Goal: Navigation & Orientation: Find specific page/section

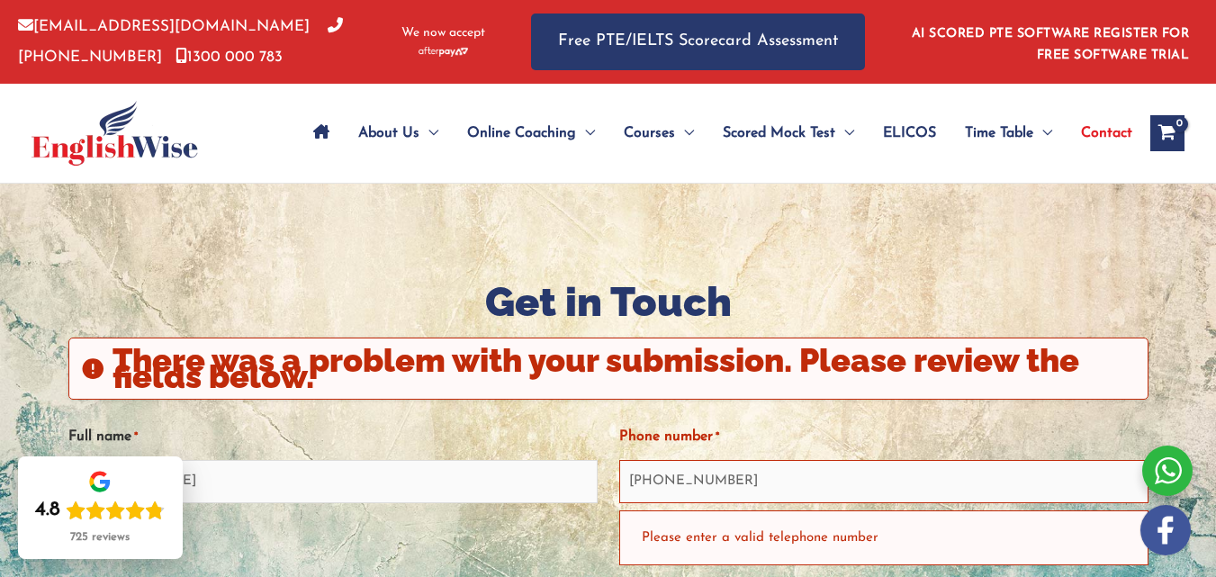
click at [1096, 130] on span "Contact" at bounding box center [1106, 133] width 51 height 63
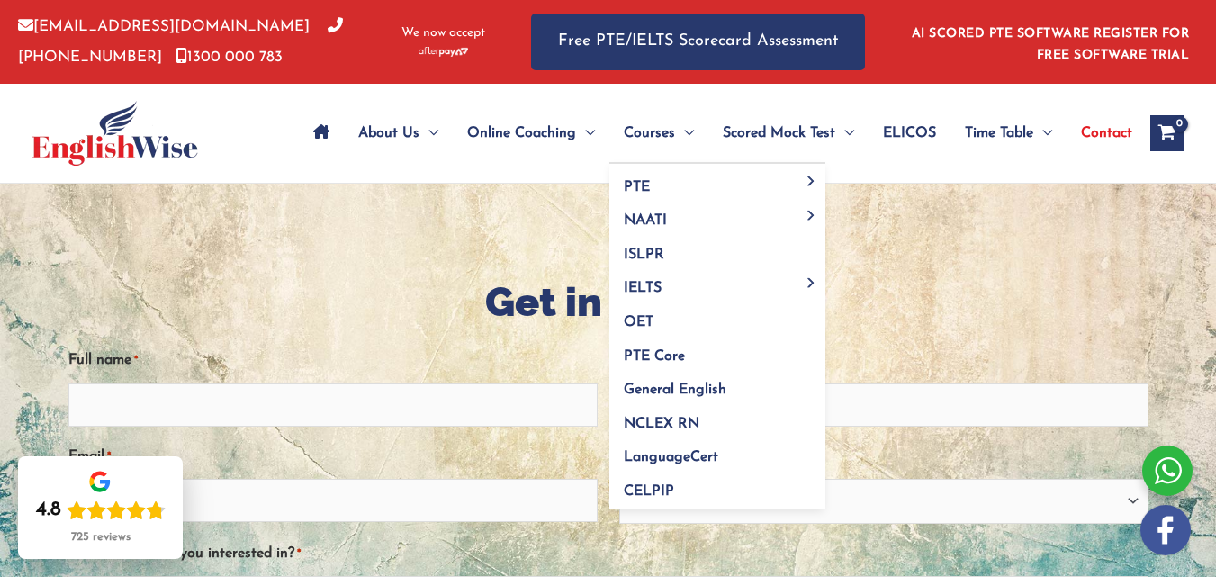
click at [680, 139] on span "Menu Toggle" at bounding box center [684, 133] width 19 height 63
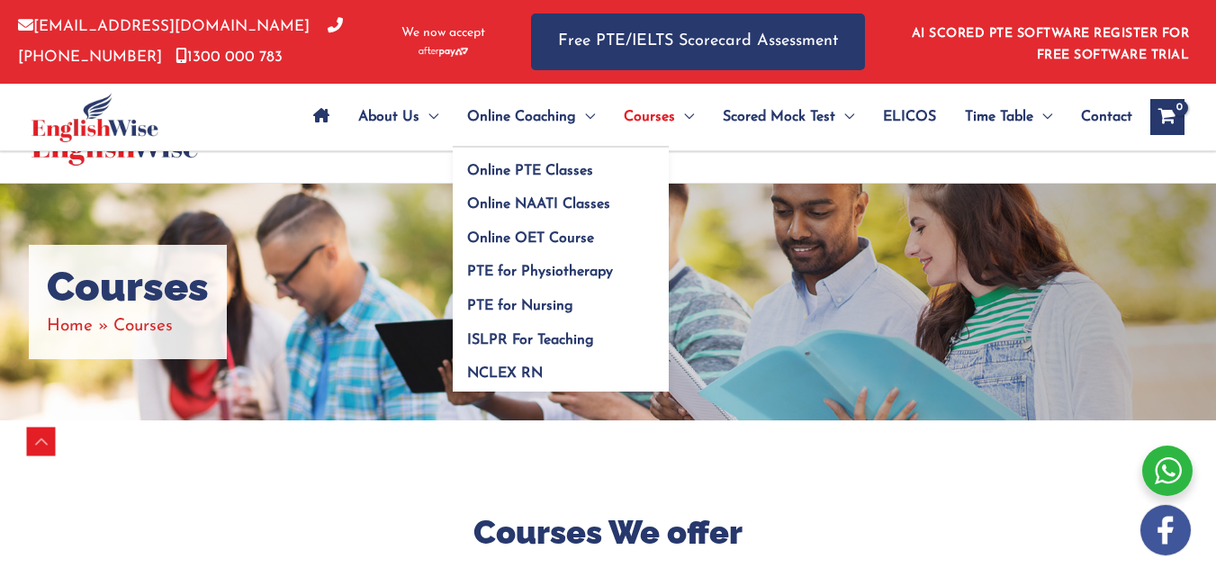
click at [587, 124] on span "Menu Toggle" at bounding box center [585, 116] width 19 height 63
